Goal: Information Seeking & Learning: Learn about a topic

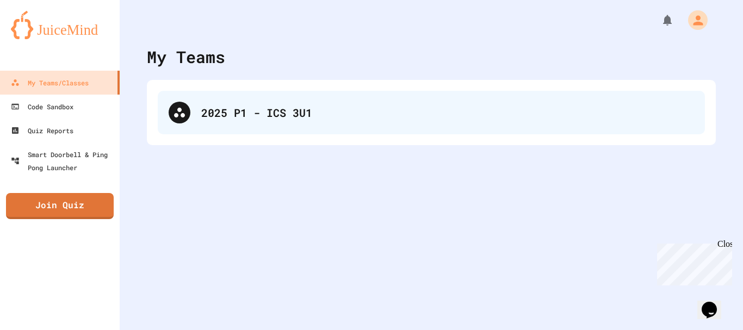
click at [328, 110] on div "2025 P1 - ICS 3U1" at bounding box center [447, 112] width 492 height 16
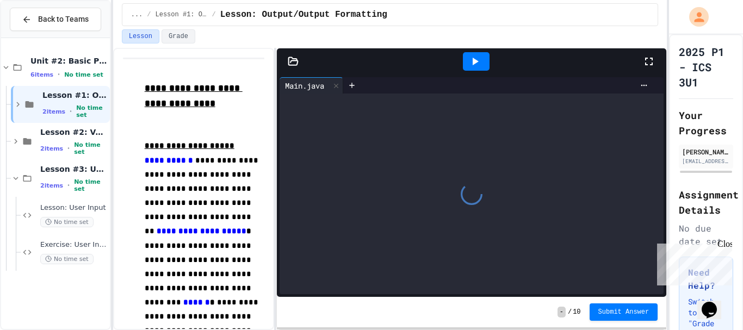
click at [61, 207] on span "Lesson: User Input" at bounding box center [73, 207] width 67 height 9
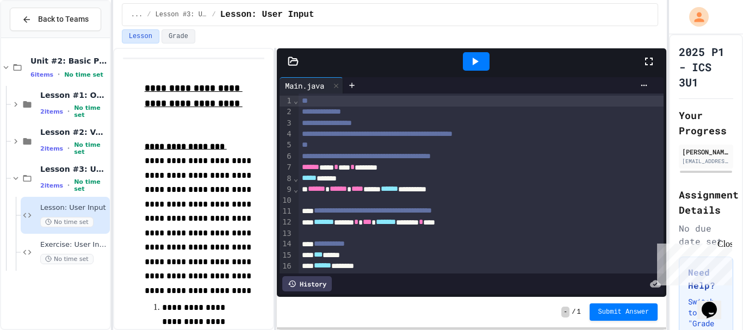
click at [651, 59] on icon at bounding box center [649, 62] width 8 height 8
click at [644, 49] on div at bounding box center [654, 61] width 24 height 29
drag, startPoint x: 644, startPoint y: 58, endPoint x: 550, endPoint y: 195, distance: 165.7
click at [645, 58] on icon at bounding box center [648, 61] width 13 height 13
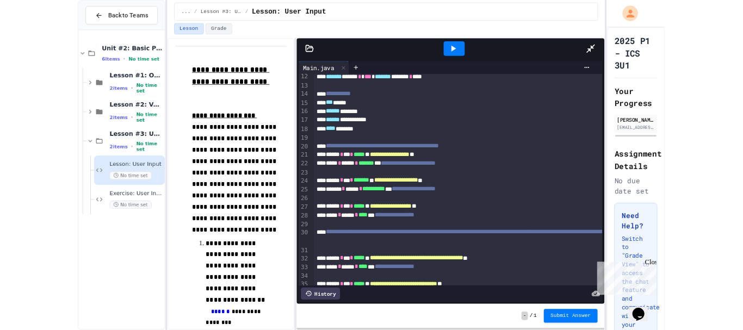
scroll to position [93, 0]
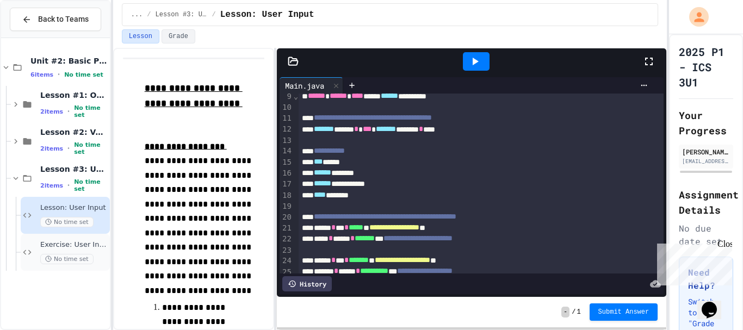
click at [86, 247] on span "Exercise: User Input" at bounding box center [73, 244] width 67 height 9
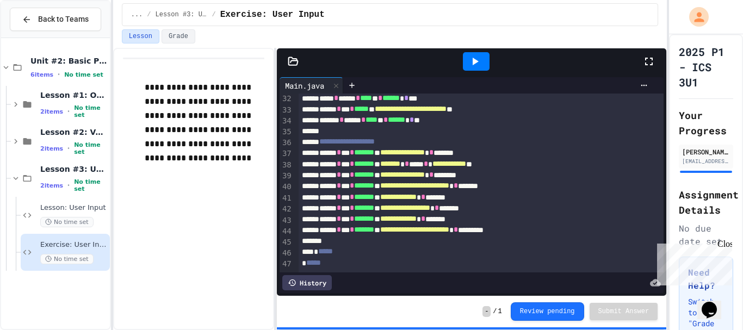
scroll to position [359, 0]
